Goal: Transaction & Acquisition: Purchase product/service

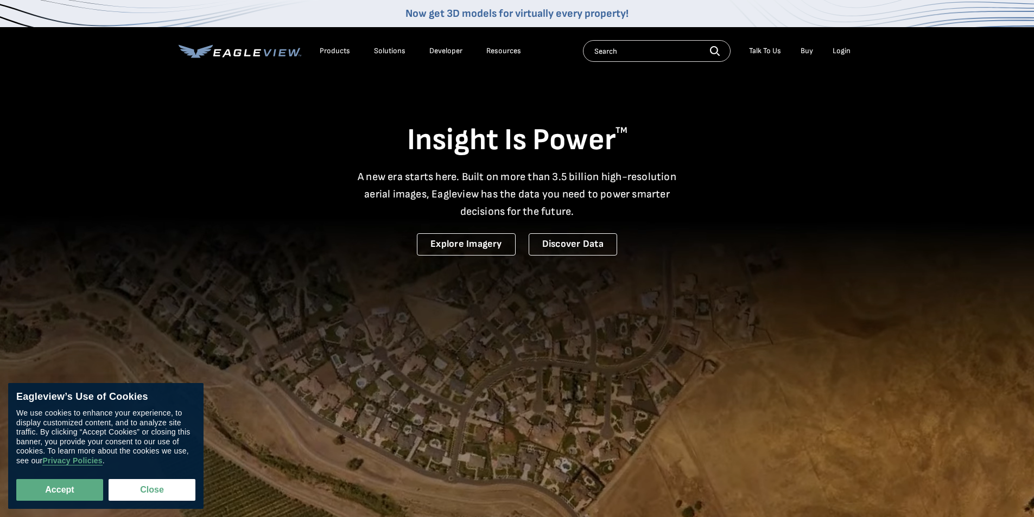
click at [836, 49] on div "Login" at bounding box center [841, 51] width 18 height 10
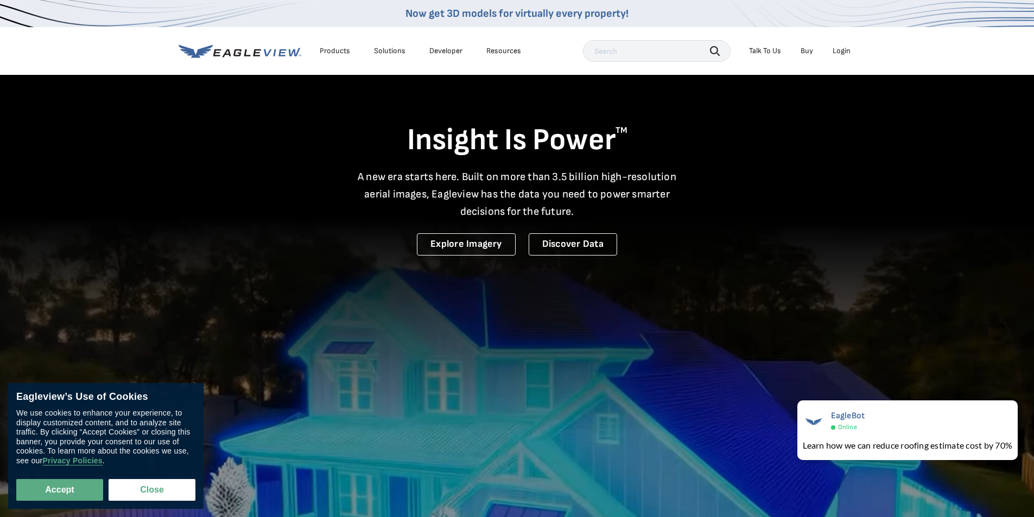
click at [838, 47] on div "Login" at bounding box center [841, 51] width 18 height 10
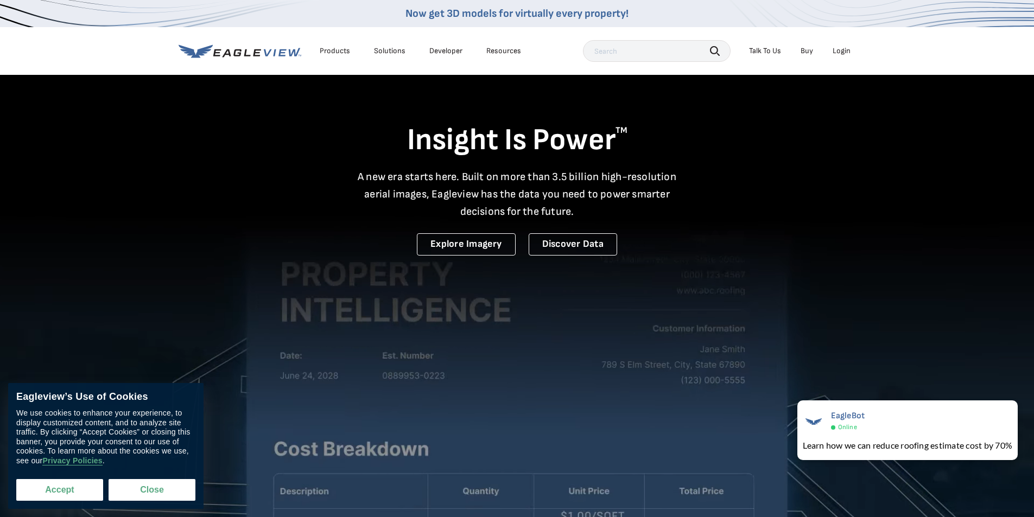
click at [65, 493] on button "Accept" at bounding box center [59, 490] width 87 height 22
checkbox input "true"
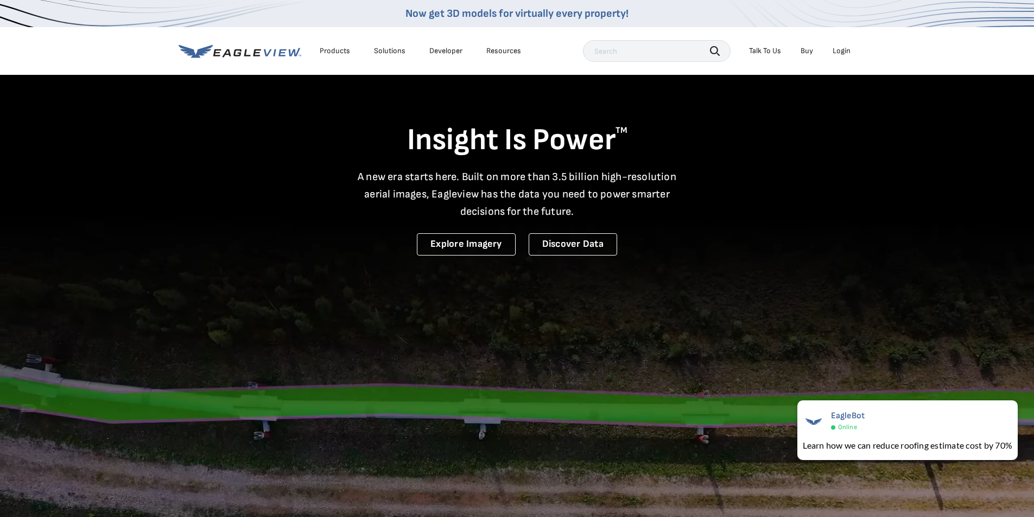
click at [841, 48] on div "Login" at bounding box center [841, 51] width 18 height 10
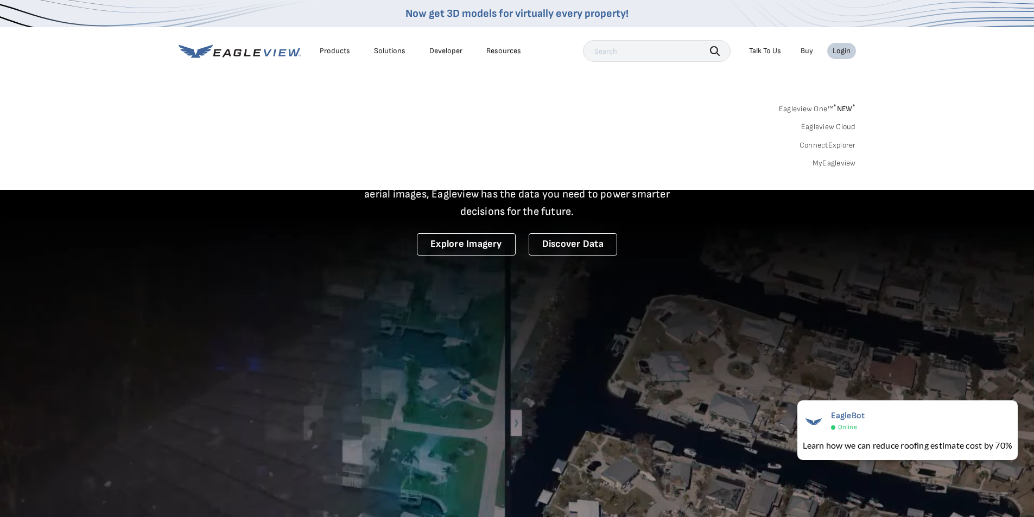
click at [812, 98] on div "Search Products Our Product Areas Imagery 1-Inch GSD Aerial Imagery *" at bounding box center [517, 139] width 1034 height 102
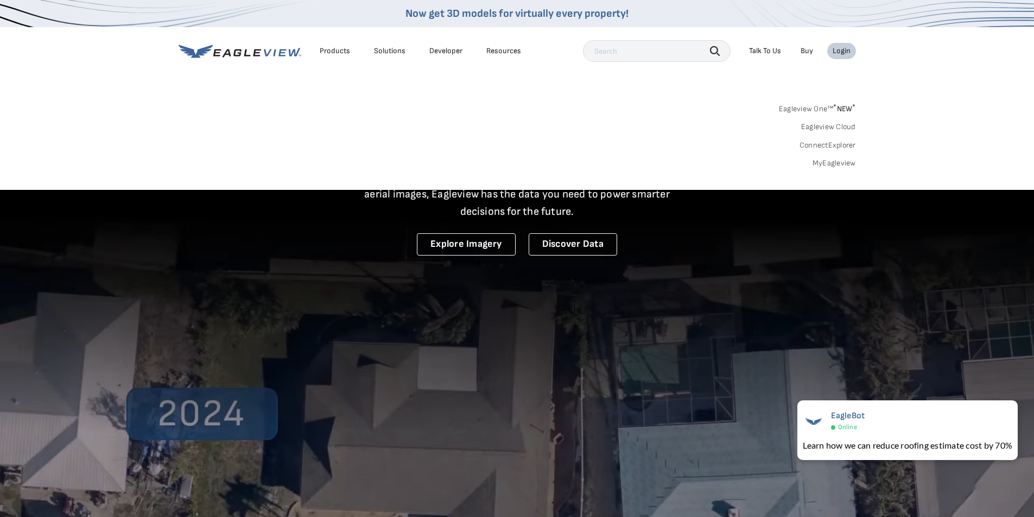
click at [814, 109] on link "Eagleview One™ * NEW *" at bounding box center [817, 107] width 77 height 12
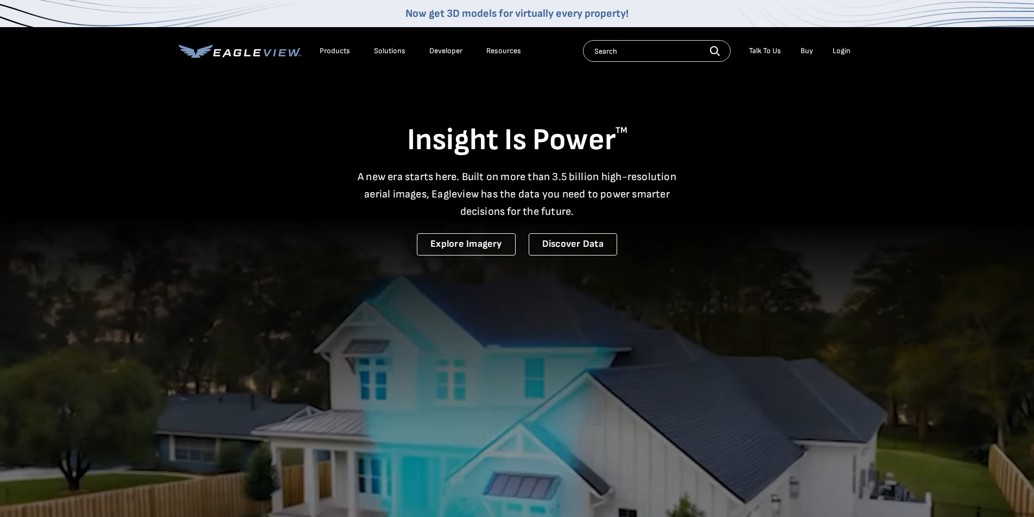
click at [840, 50] on div "Login" at bounding box center [841, 51] width 18 height 10
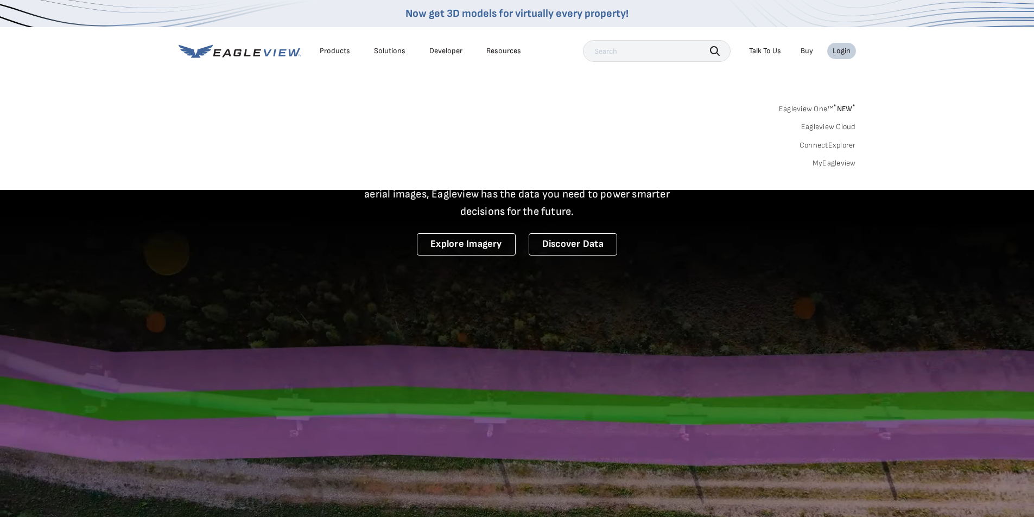
click at [829, 163] on link "MyEagleview" at bounding box center [833, 163] width 43 height 10
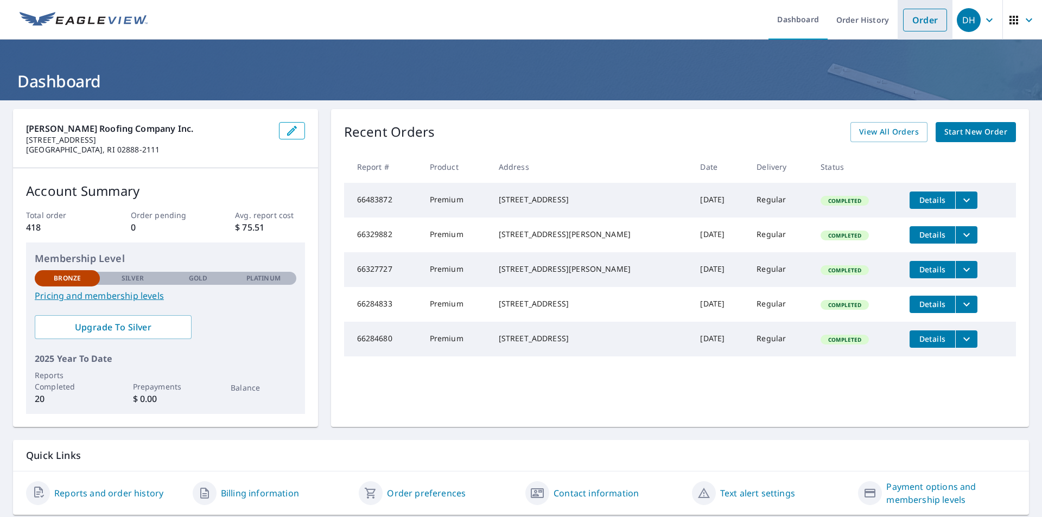
click at [914, 17] on link "Order" at bounding box center [925, 20] width 44 height 23
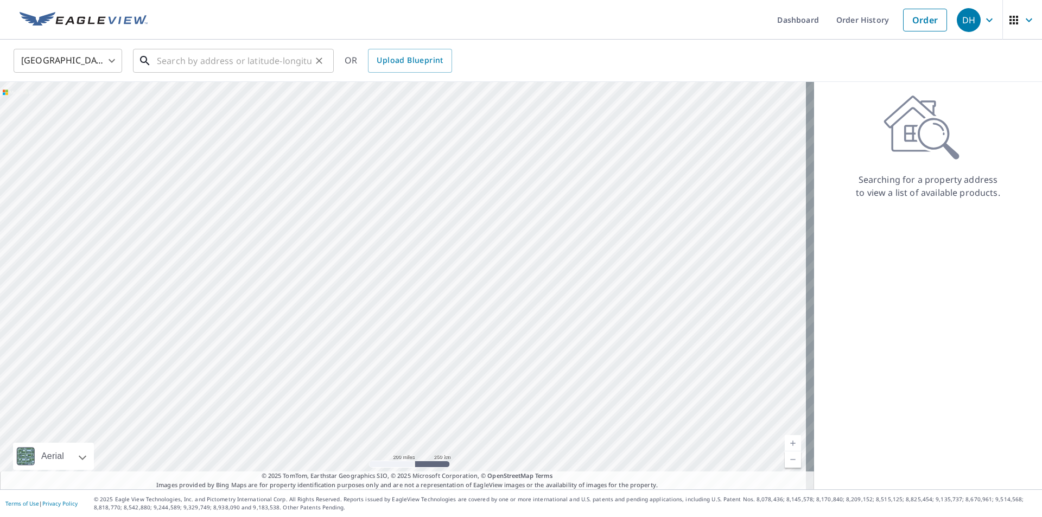
click at [212, 67] on input "text" at bounding box center [234, 61] width 155 height 30
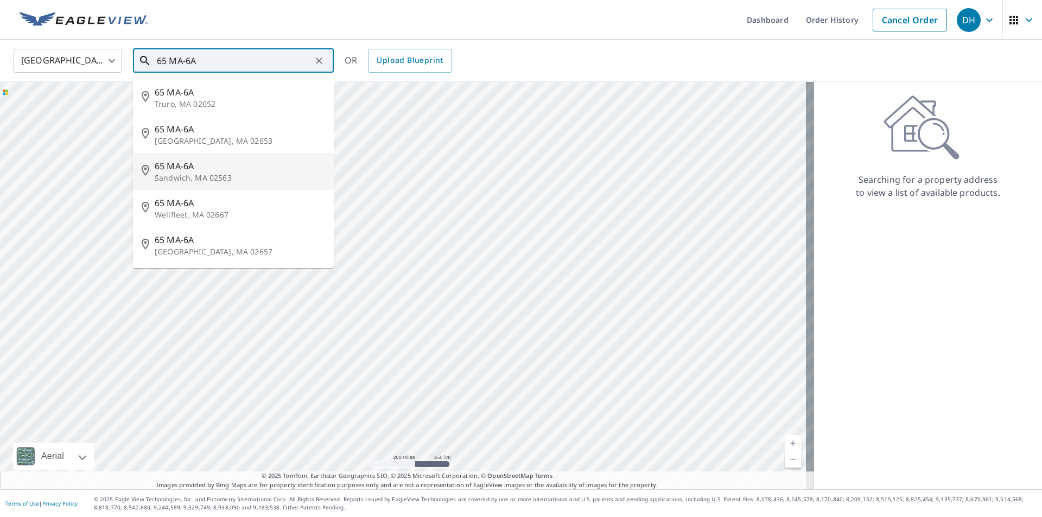
click at [199, 169] on span "65 MA-6A" at bounding box center [240, 166] width 170 height 13
type input "65 MA-6A Sandwich, MA 02563"
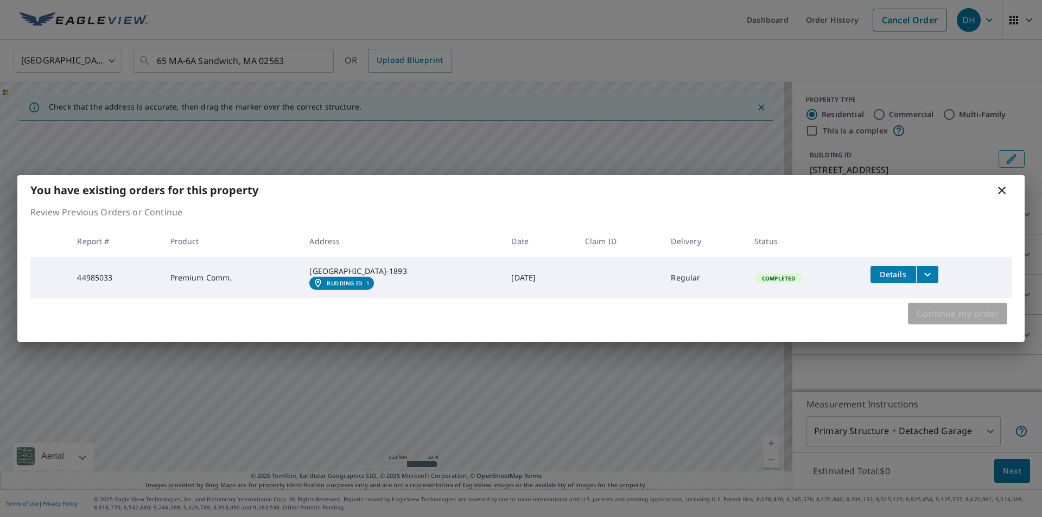
click at [927, 321] on span "Continue my order" at bounding box center [957, 313] width 82 height 15
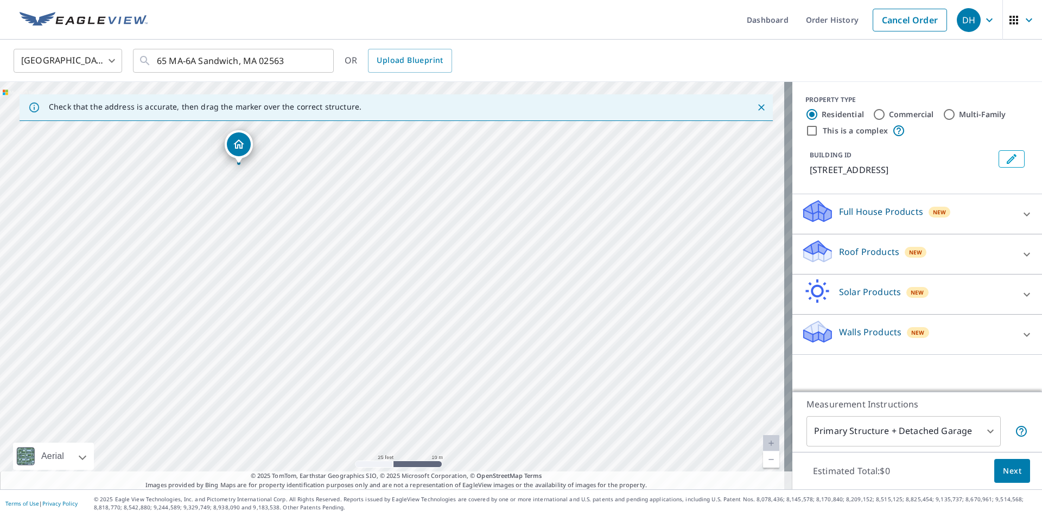
drag, startPoint x: 366, startPoint y: 253, endPoint x: 225, endPoint y: 139, distance: 180.9
drag, startPoint x: 397, startPoint y: 270, endPoint x: 394, endPoint y: 261, distance: 9.1
click at [901, 204] on div "Full House Products New" at bounding box center [907, 214] width 213 height 31
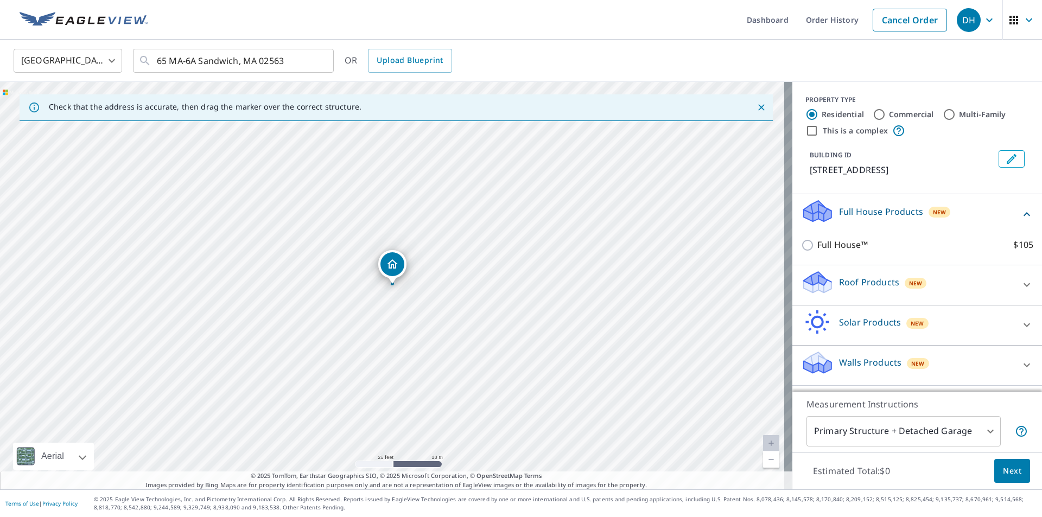
click at [901, 204] on div "Full House Products New" at bounding box center [910, 214] width 219 height 31
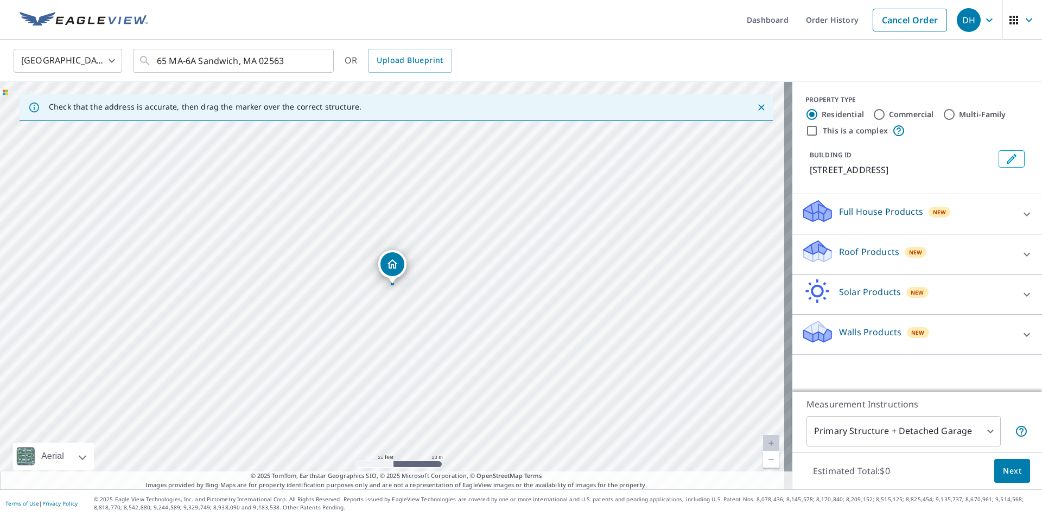
click at [891, 250] on div "Roof Products New" at bounding box center [907, 254] width 213 height 31
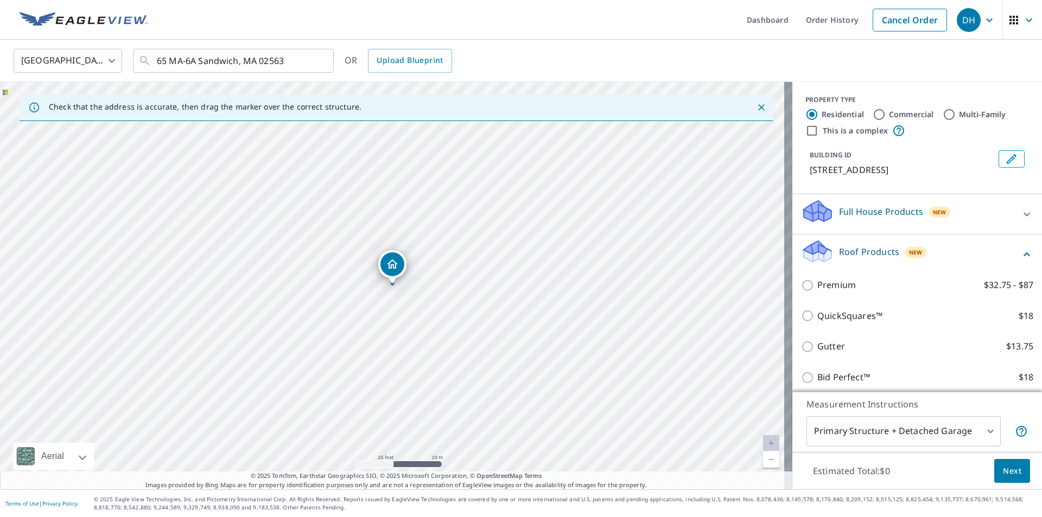
scroll to position [54, 0]
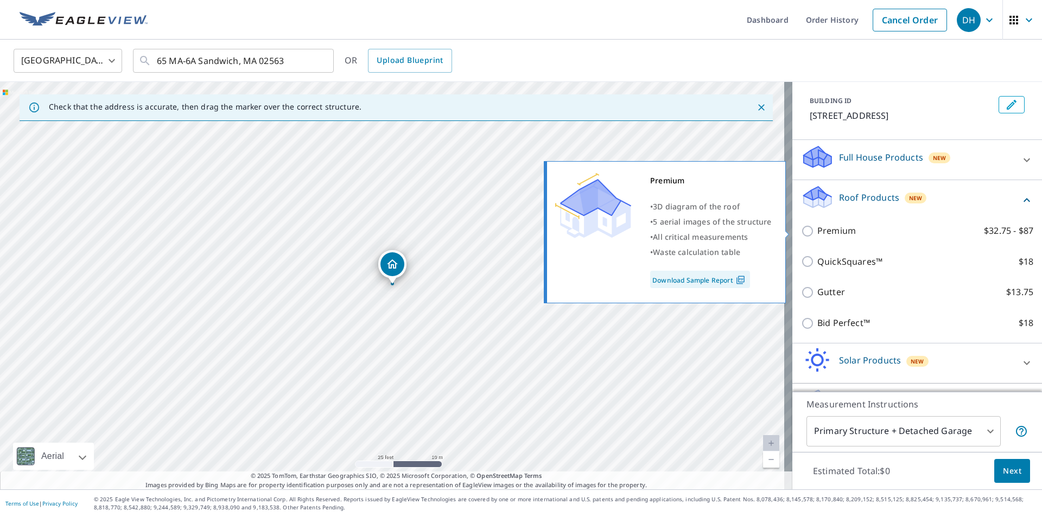
click at [831, 233] on p "Premium" at bounding box center [836, 231] width 39 height 14
click at [817, 233] on input "Premium $32.75 - $87" at bounding box center [809, 231] width 16 height 13
checkbox input "true"
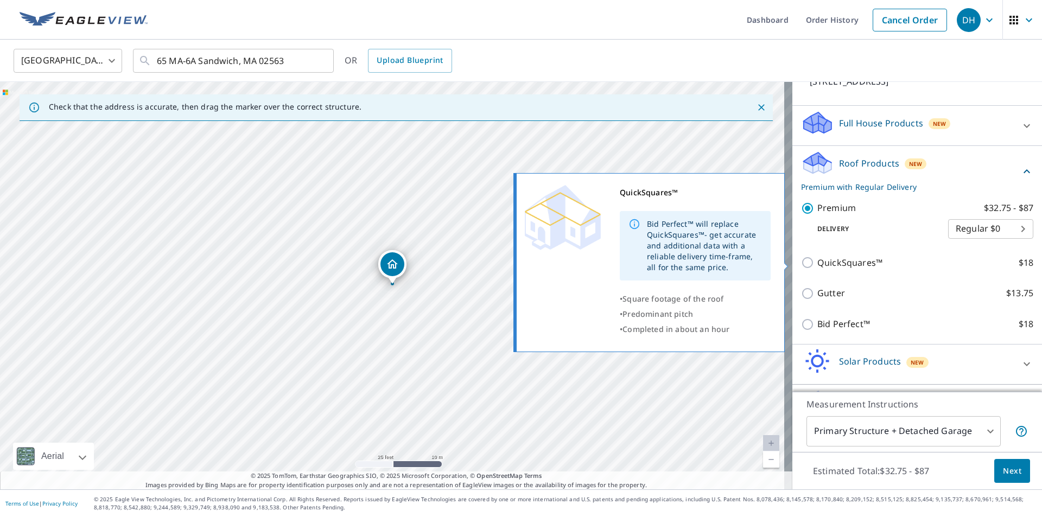
scroll to position [122, 0]
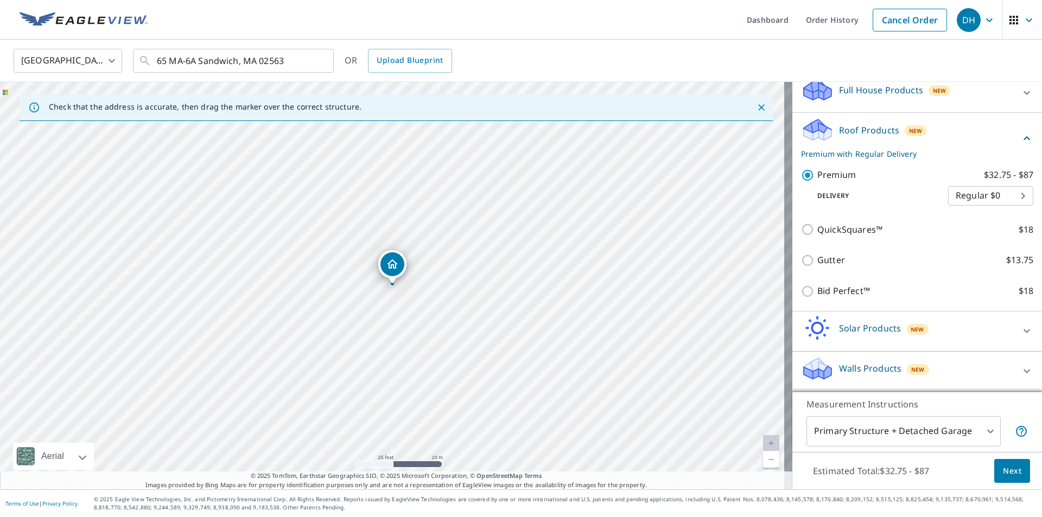
click at [1005, 470] on span "Next" at bounding box center [1012, 471] width 18 height 14
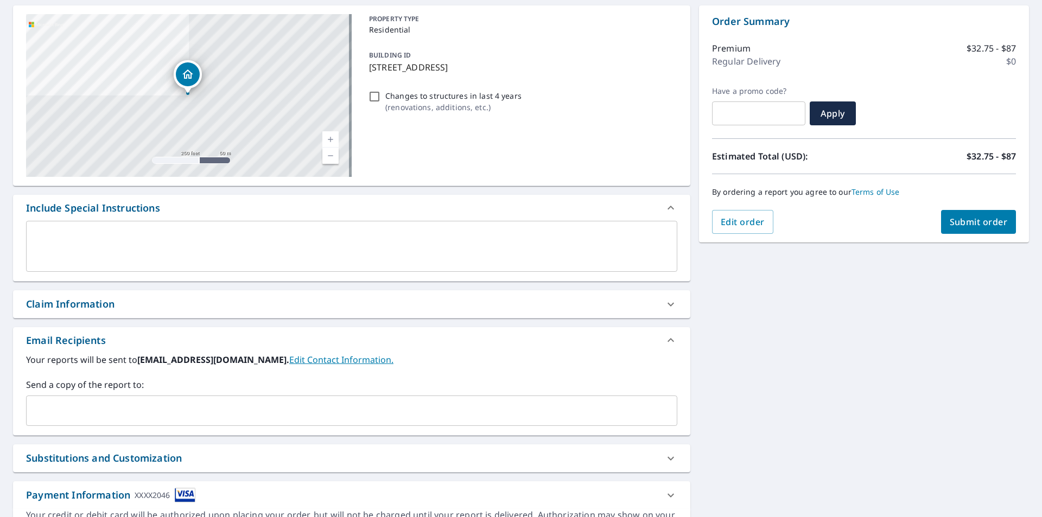
scroll to position [109, 0]
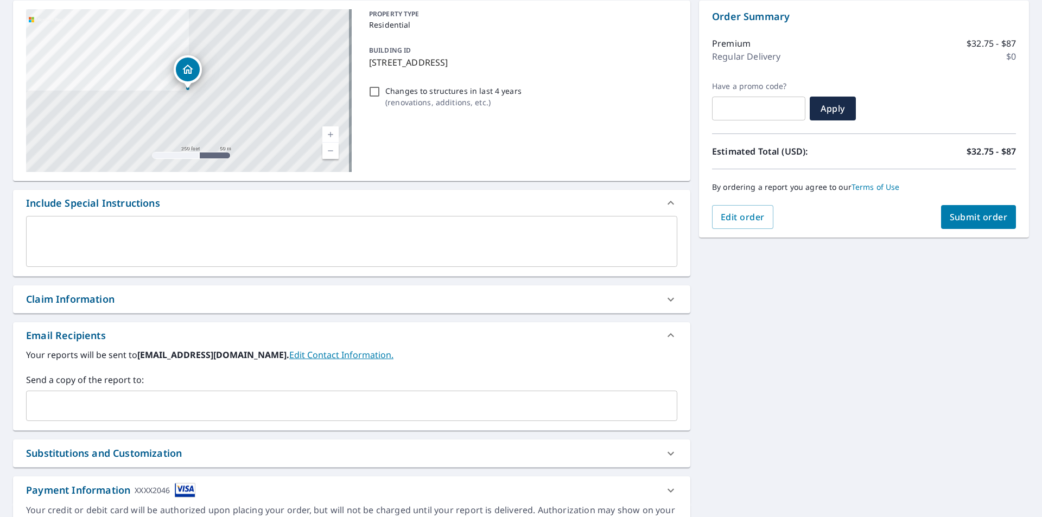
click at [123, 407] on input "text" at bounding box center [343, 406] width 625 height 21
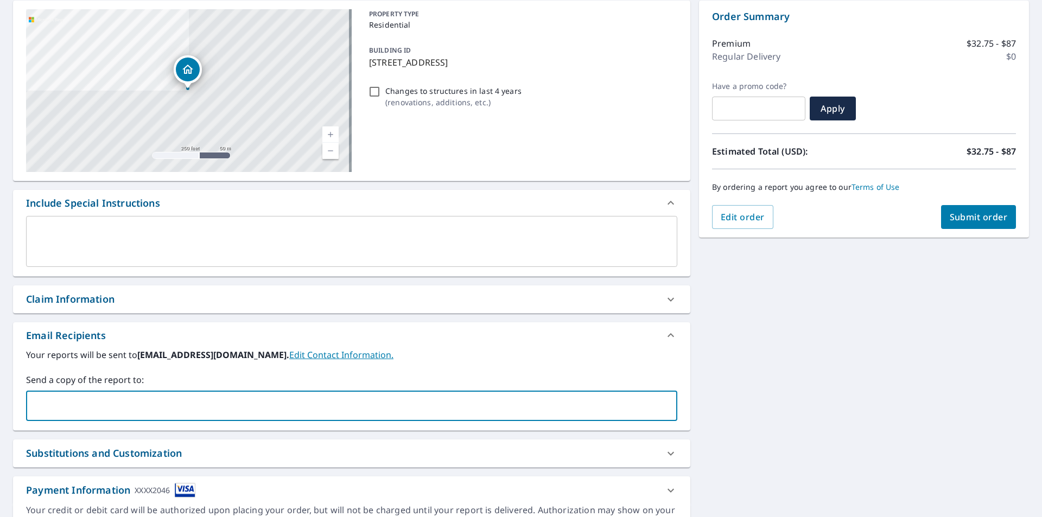
type input "neil@fureyco.com"
click at [966, 216] on span "Submit order" at bounding box center [979, 217] width 58 height 12
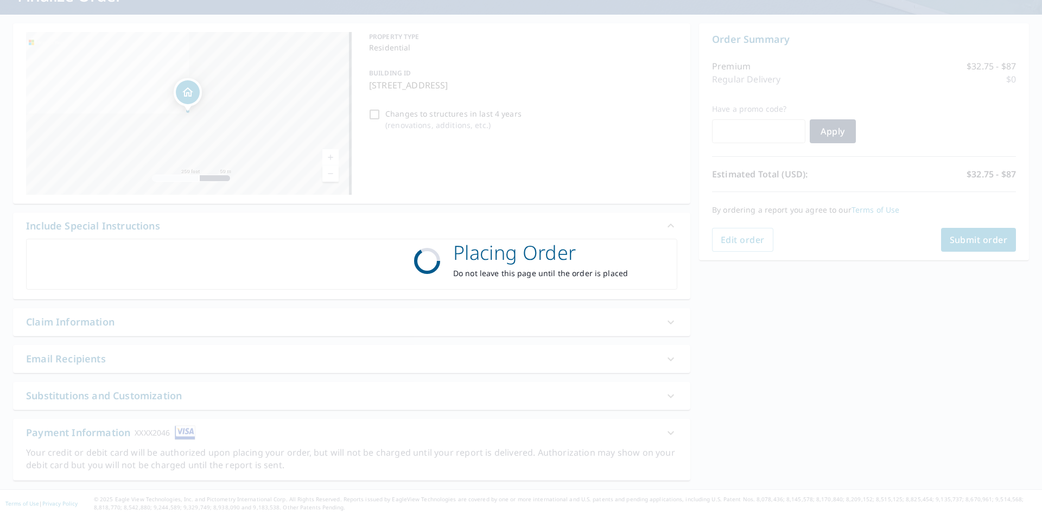
scroll to position [86, 0]
